Goal: Find specific page/section: Find specific page/section

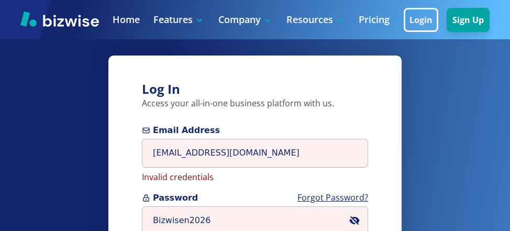
scroll to position [58, 0]
